Goal: Book appointment/travel/reservation

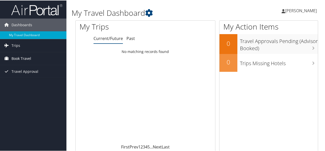
click at [20, 59] on span "Book Travel" at bounding box center [21, 58] width 20 height 13
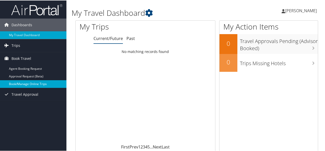
click at [23, 84] on link "Book/Manage Online Trips" at bounding box center [33, 84] width 66 height 8
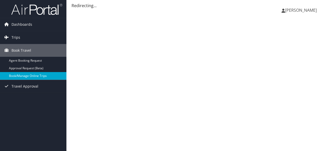
click at [36, 77] on link "Book/Manage Online Trips" at bounding box center [33, 76] width 66 height 8
